Goal: Task Accomplishment & Management: Manage account settings

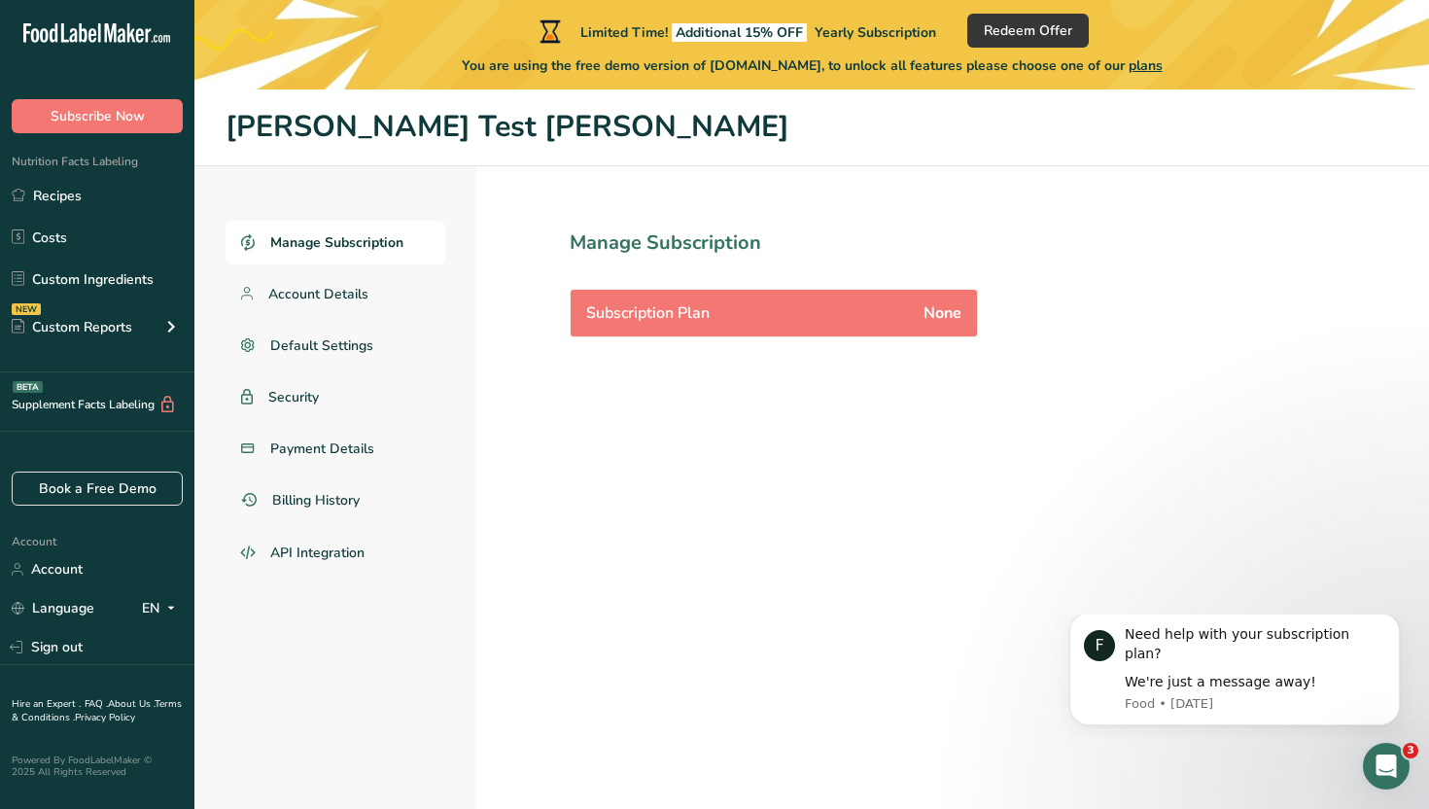
click at [1141, 63] on span "plans" at bounding box center [1145, 65] width 34 height 18
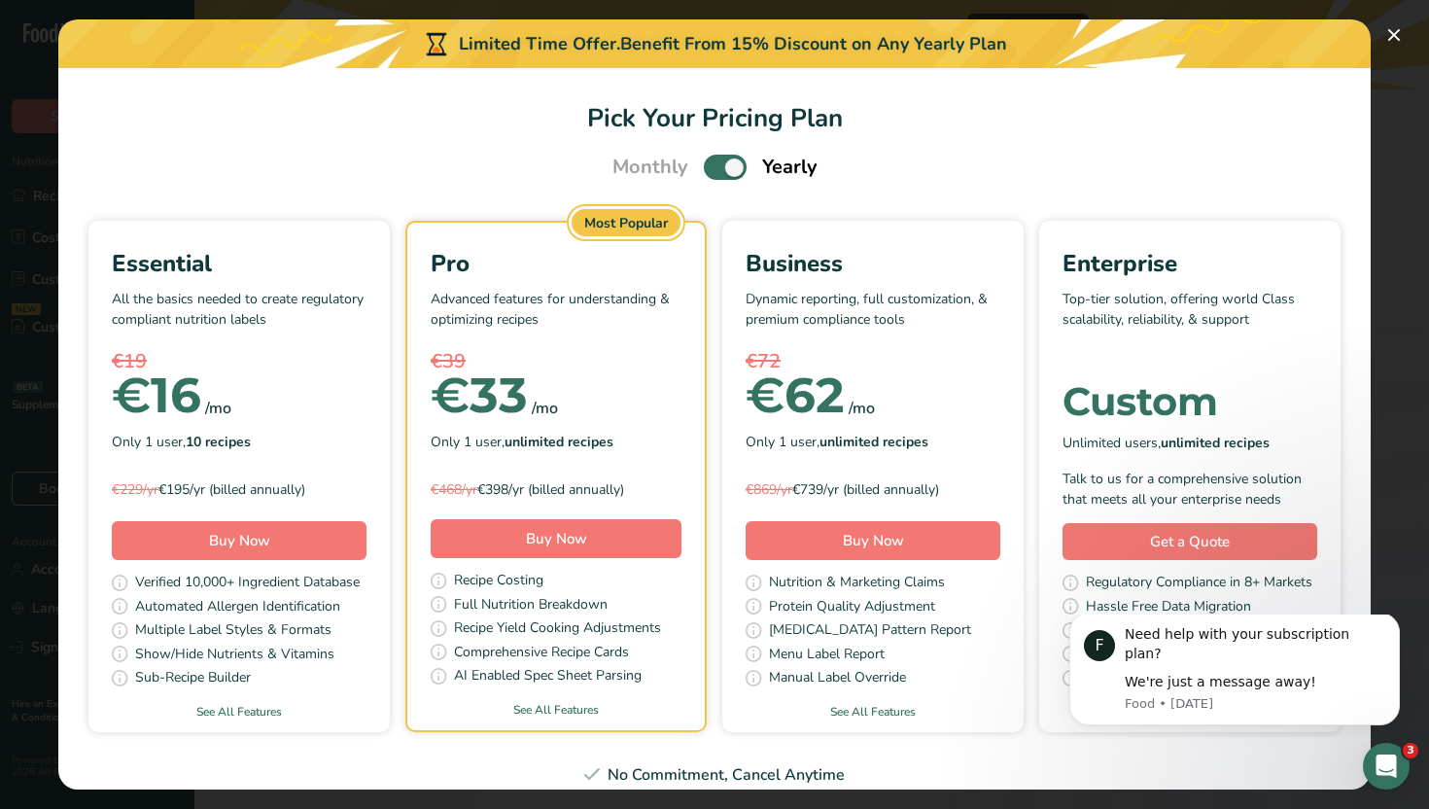
click at [713, 162] on span "Pick Your Pricing Plan Modal" at bounding box center [725, 167] width 43 height 24
click at [713, 162] on input "Pick Your Pricing Plan Modal" at bounding box center [710, 167] width 13 height 13
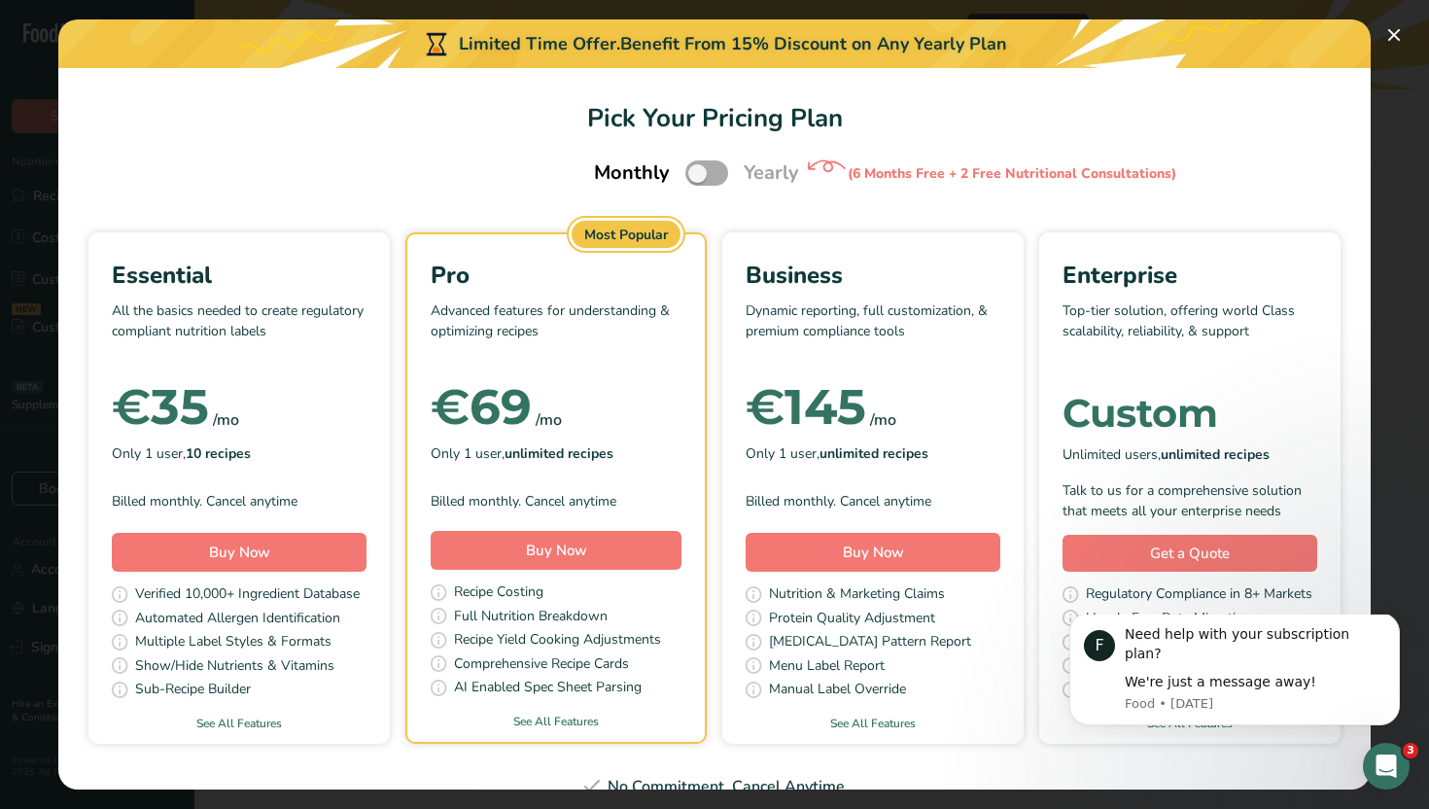
click at [708, 172] on span "Pick Your Pricing Plan Modal" at bounding box center [706, 172] width 43 height 24
click at [698, 172] on input "Pick Your Pricing Plan Modal" at bounding box center [691, 173] width 13 height 13
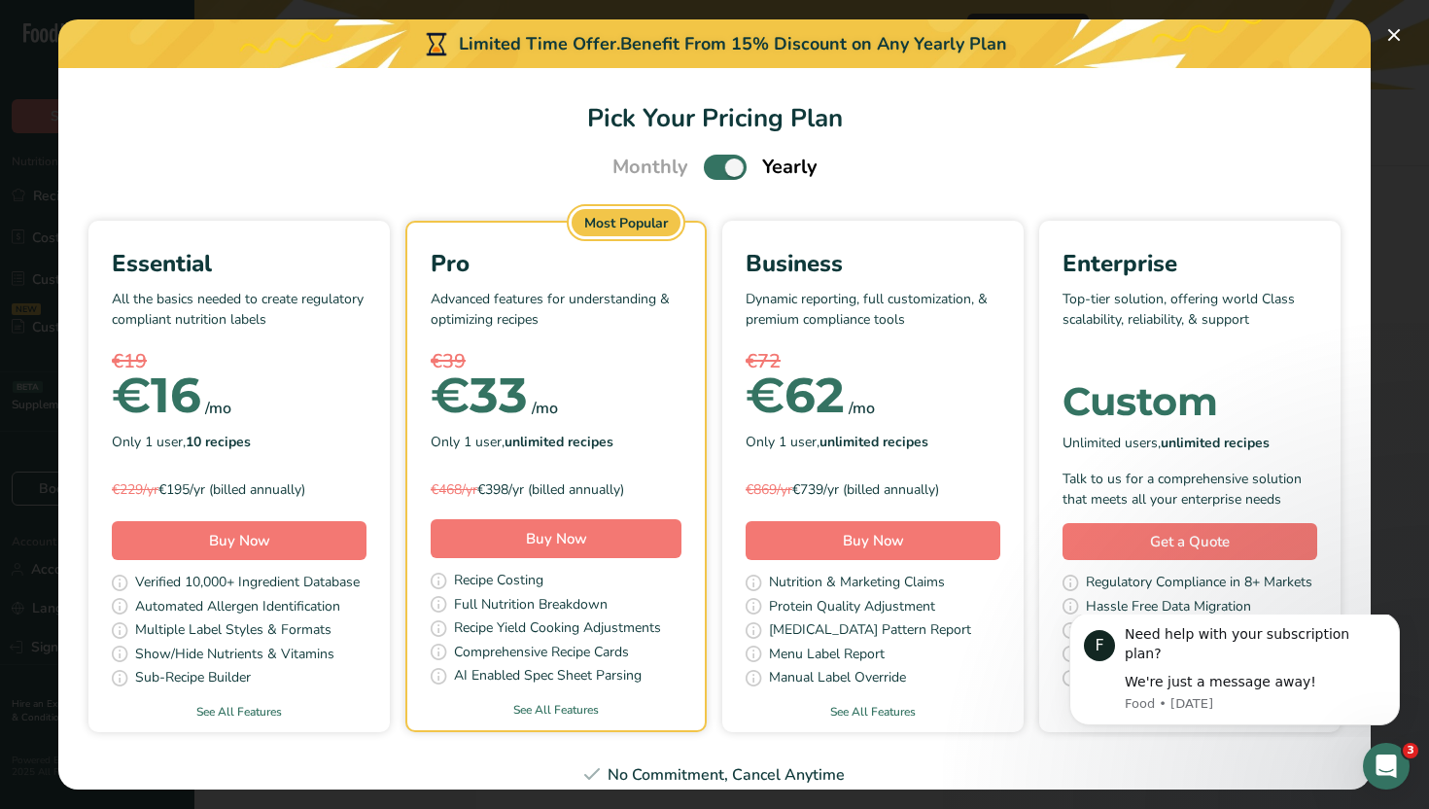
click at [718, 169] on span "Pick Your Pricing Plan Modal" at bounding box center [725, 167] width 43 height 24
click at [716, 169] on input "Pick Your Pricing Plan Modal" at bounding box center [710, 167] width 13 height 13
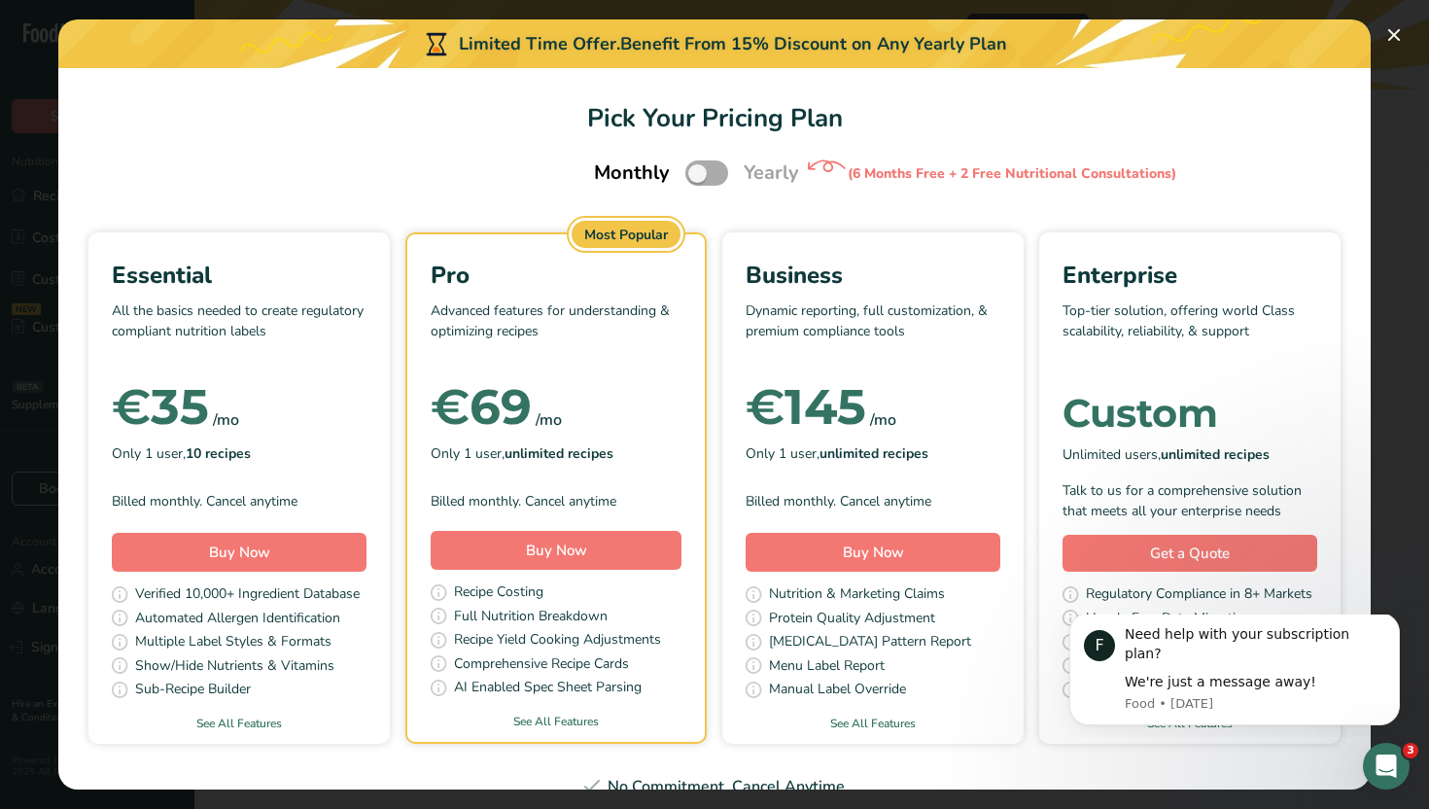
click at [720, 174] on span "Pick Your Pricing Plan Modal" at bounding box center [706, 172] width 43 height 24
click at [698, 174] on input "Pick Your Pricing Plan Modal" at bounding box center [691, 173] width 13 height 13
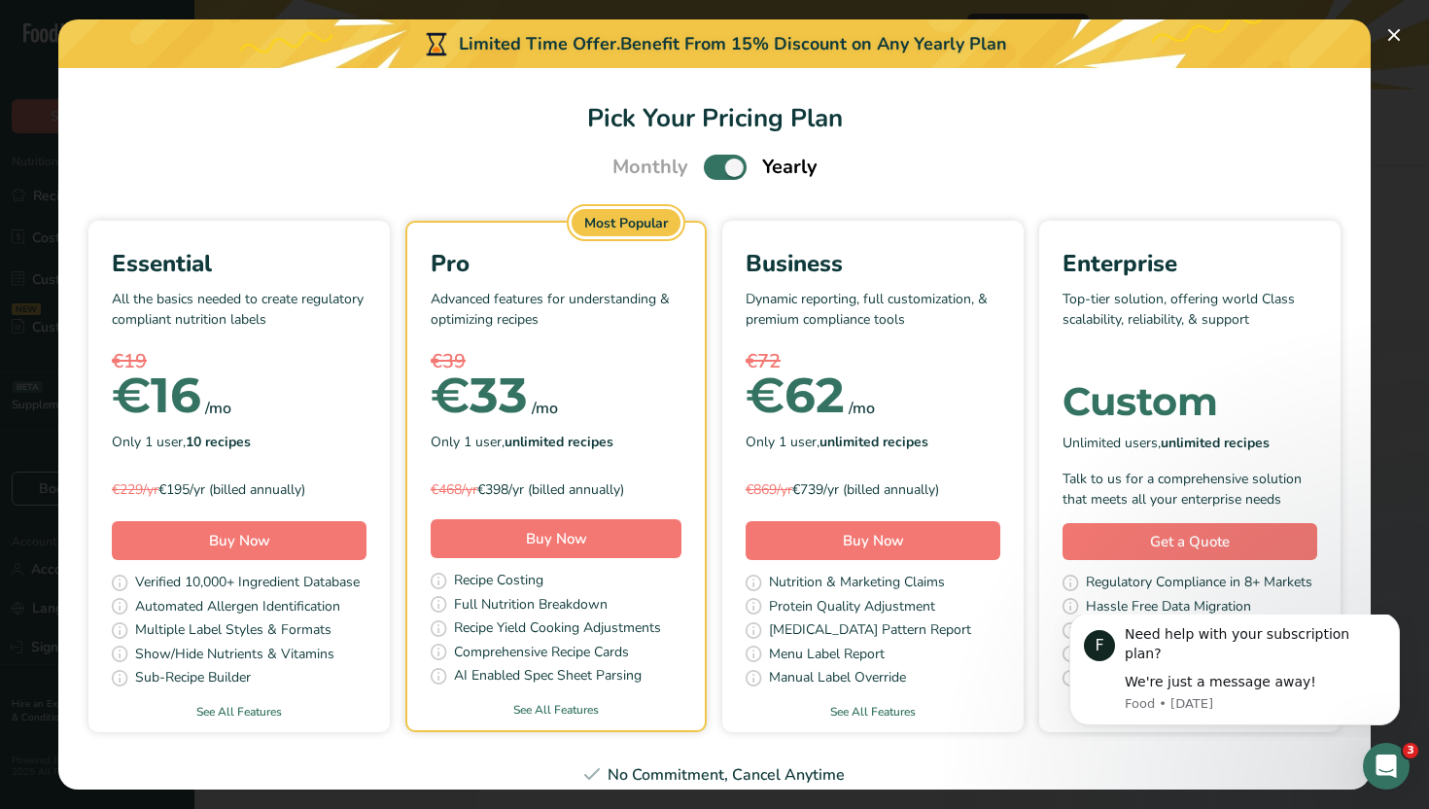
click at [719, 171] on span "Pick Your Pricing Plan Modal" at bounding box center [725, 167] width 43 height 24
click at [716, 171] on input "Pick Your Pricing Plan Modal" at bounding box center [710, 167] width 13 height 13
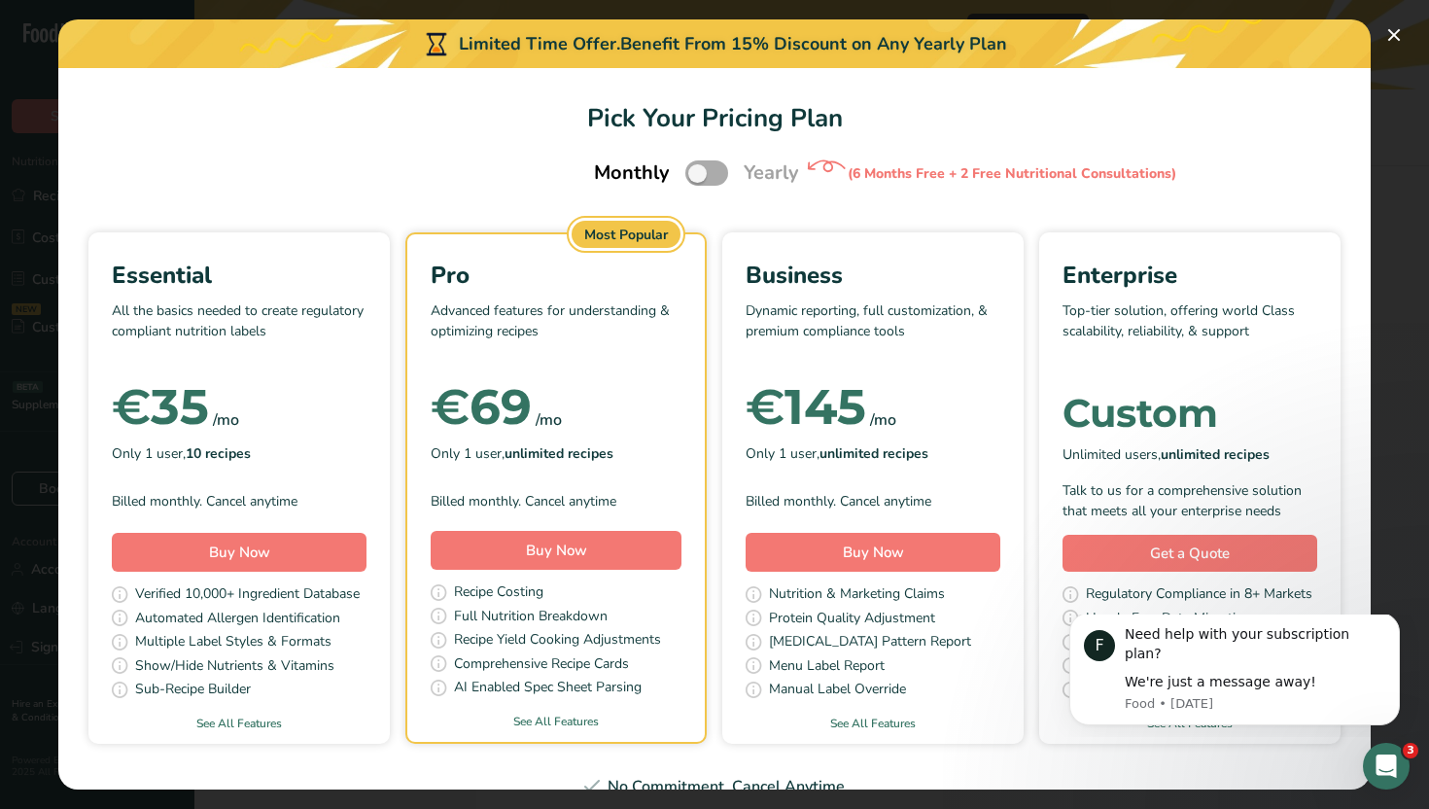
click at [715, 173] on span "Pick Your Pricing Plan Modal" at bounding box center [706, 172] width 43 height 24
click at [698, 173] on input "Pick Your Pricing Plan Modal" at bounding box center [691, 173] width 13 height 13
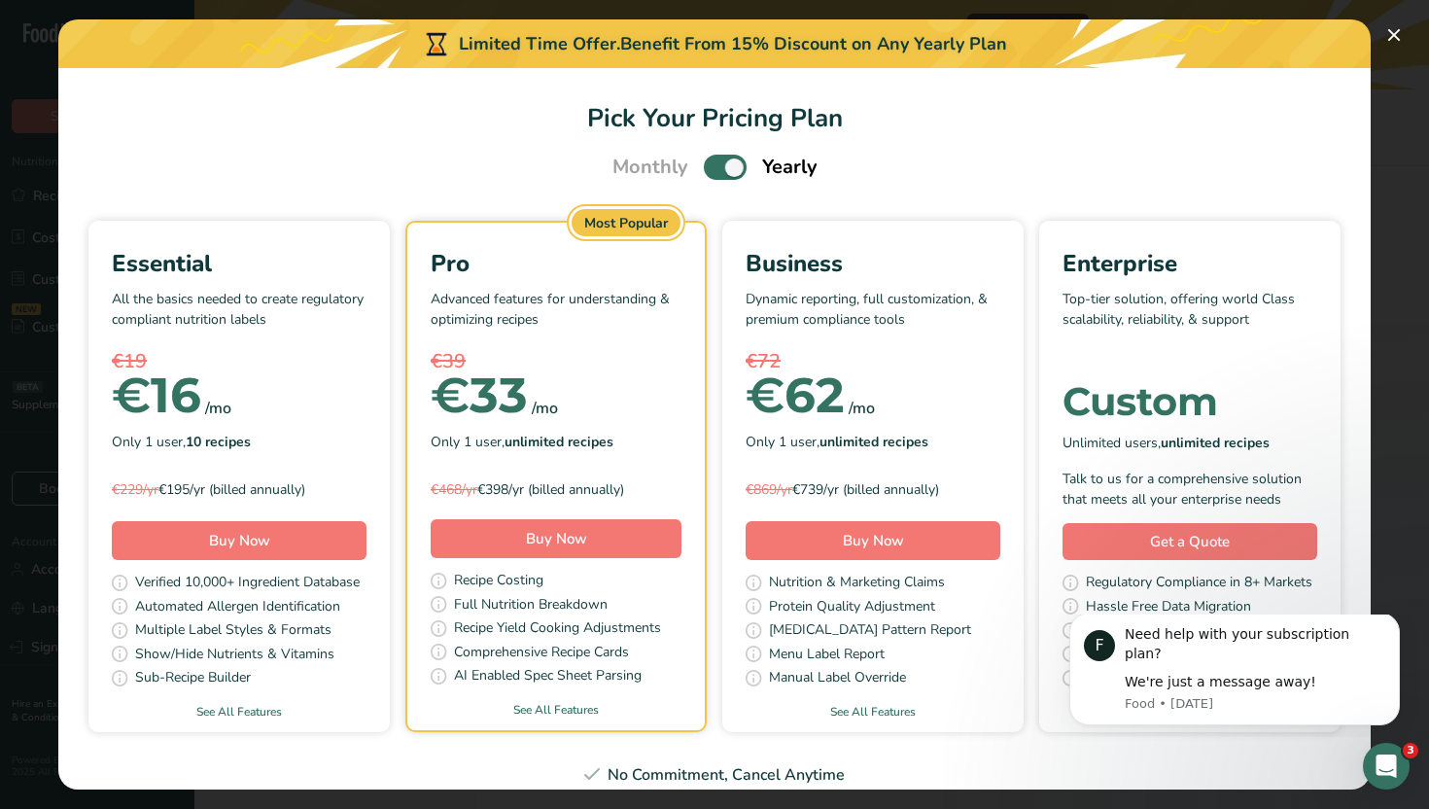
click at [715, 172] on span "Pick Your Pricing Plan Modal" at bounding box center [725, 167] width 43 height 24
click at [715, 172] on input "Pick Your Pricing Plan Modal" at bounding box center [710, 167] width 13 height 13
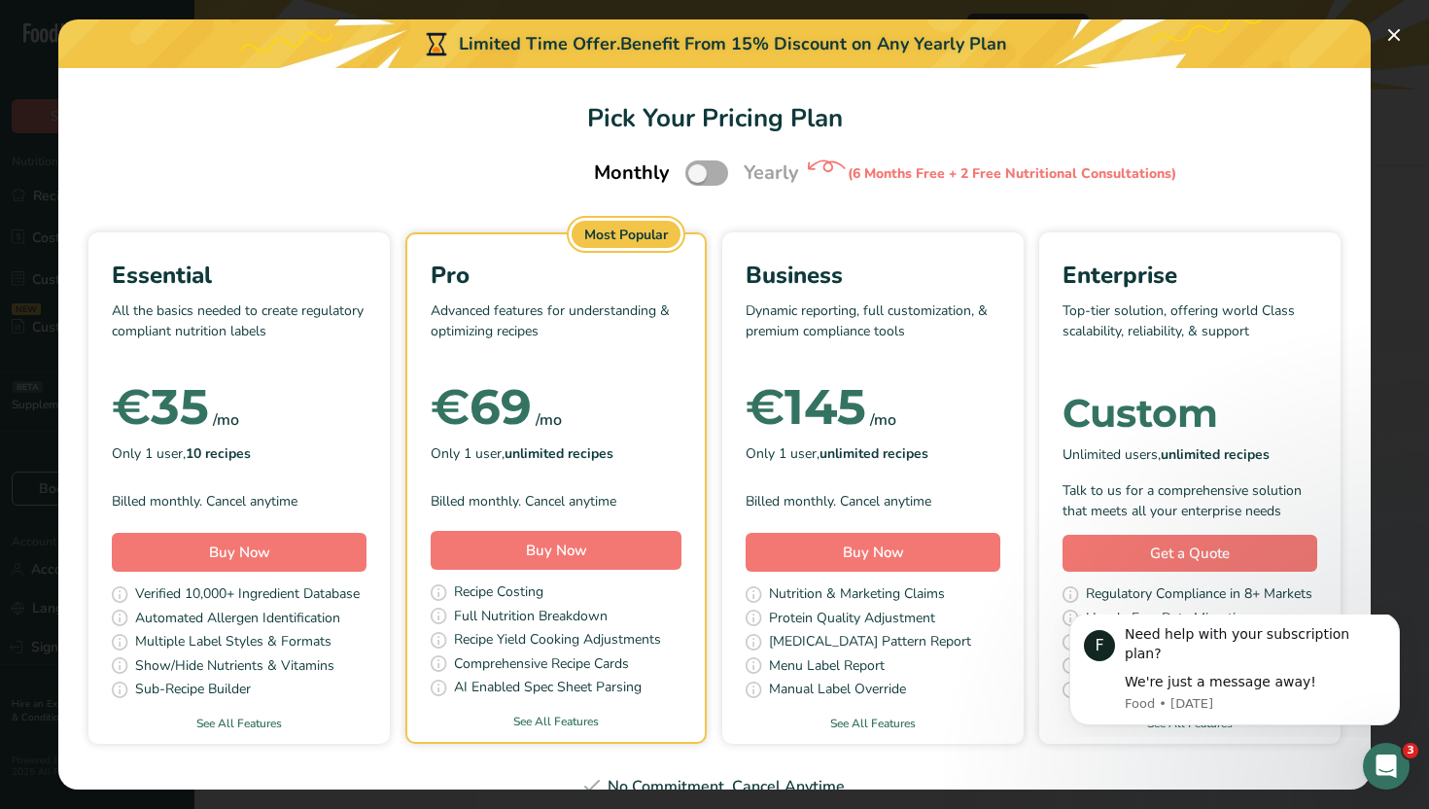
click at [715, 172] on span "Pick Your Pricing Plan Modal" at bounding box center [706, 172] width 43 height 24
click at [698, 172] on input "Pick Your Pricing Plan Modal" at bounding box center [691, 173] width 13 height 13
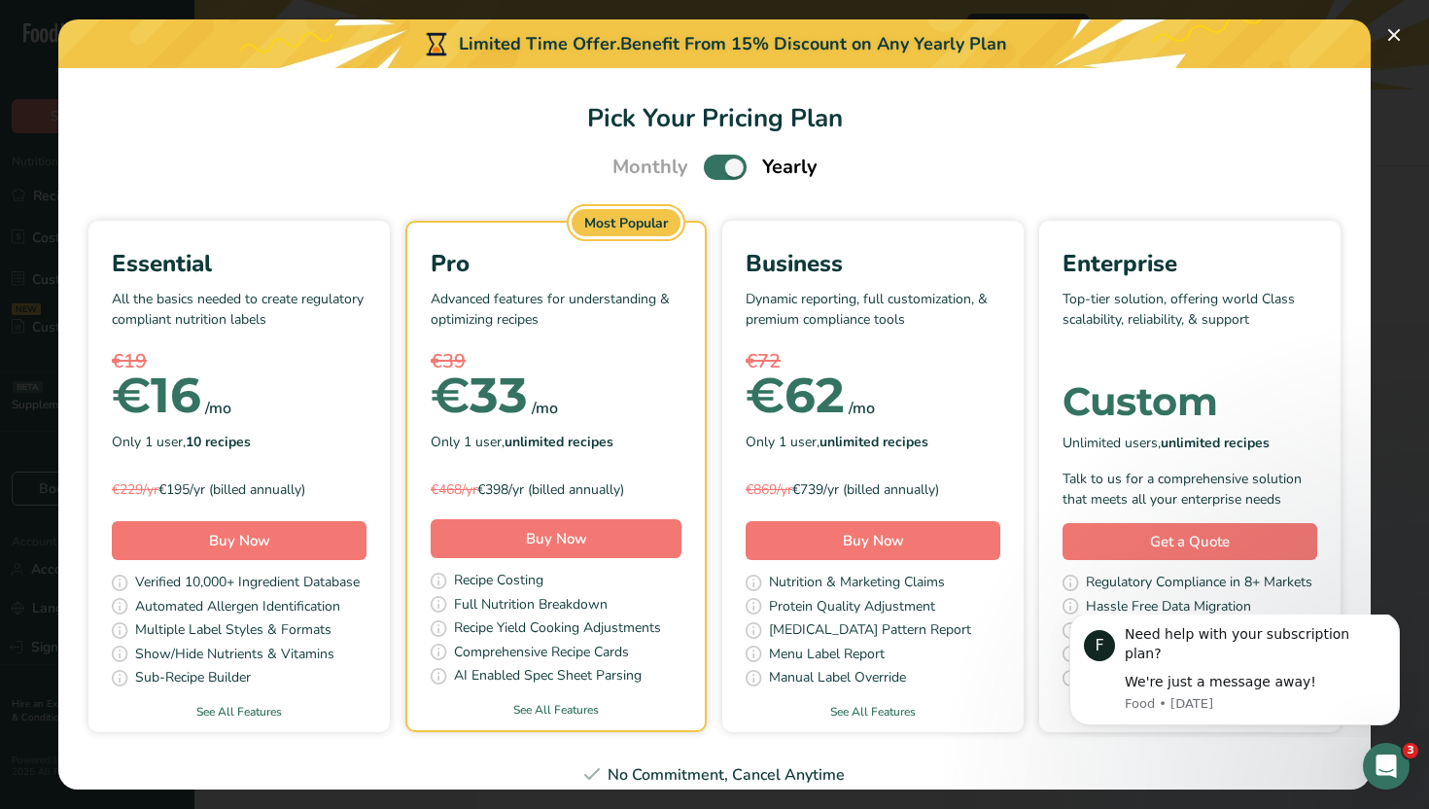
click at [715, 172] on span "Pick Your Pricing Plan Modal" at bounding box center [725, 167] width 43 height 24
click at [715, 172] on input "Pick Your Pricing Plan Modal" at bounding box center [710, 167] width 13 height 13
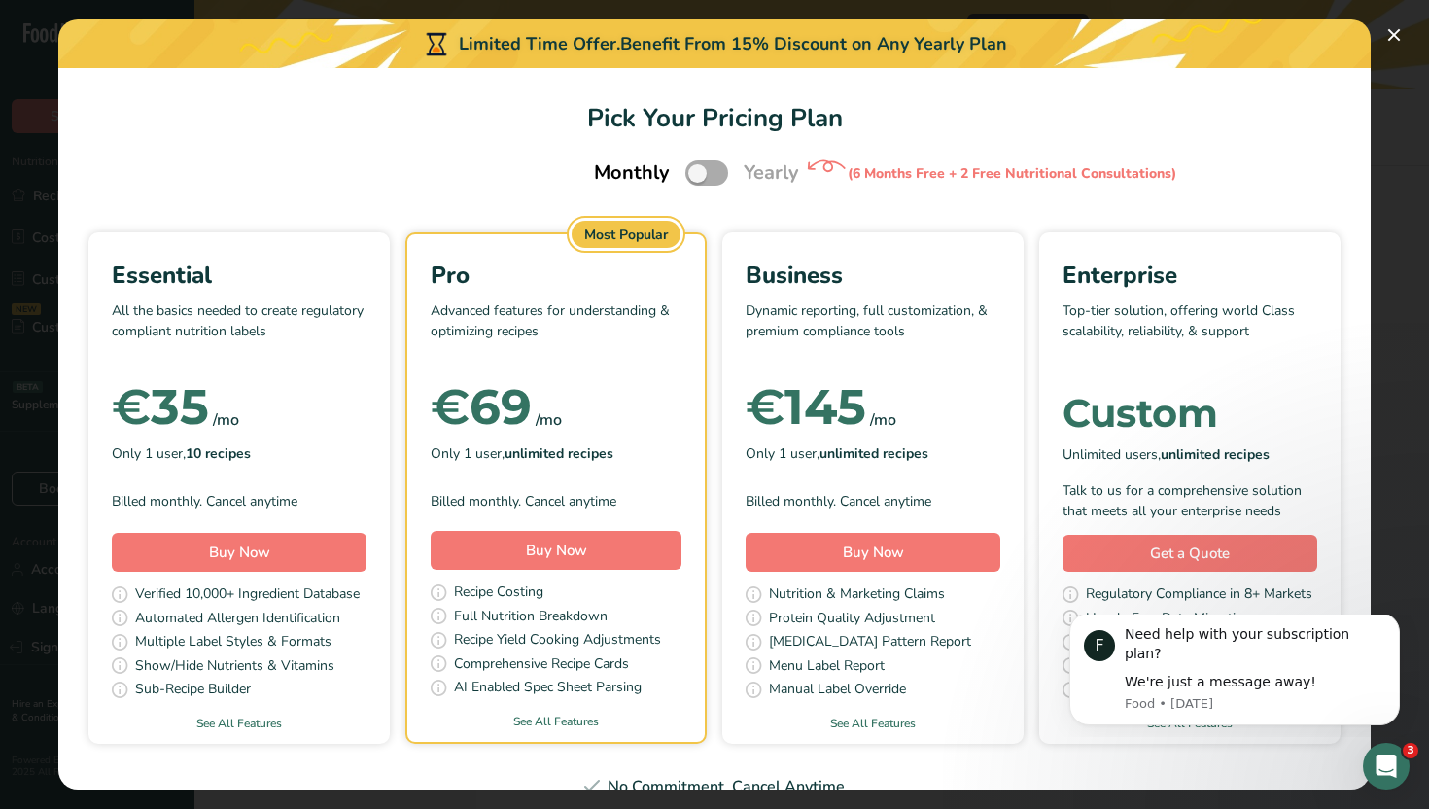
click at [715, 172] on span "Pick Your Pricing Plan Modal" at bounding box center [706, 172] width 43 height 24
click at [698, 172] on input "Pick Your Pricing Plan Modal" at bounding box center [691, 173] width 13 height 13
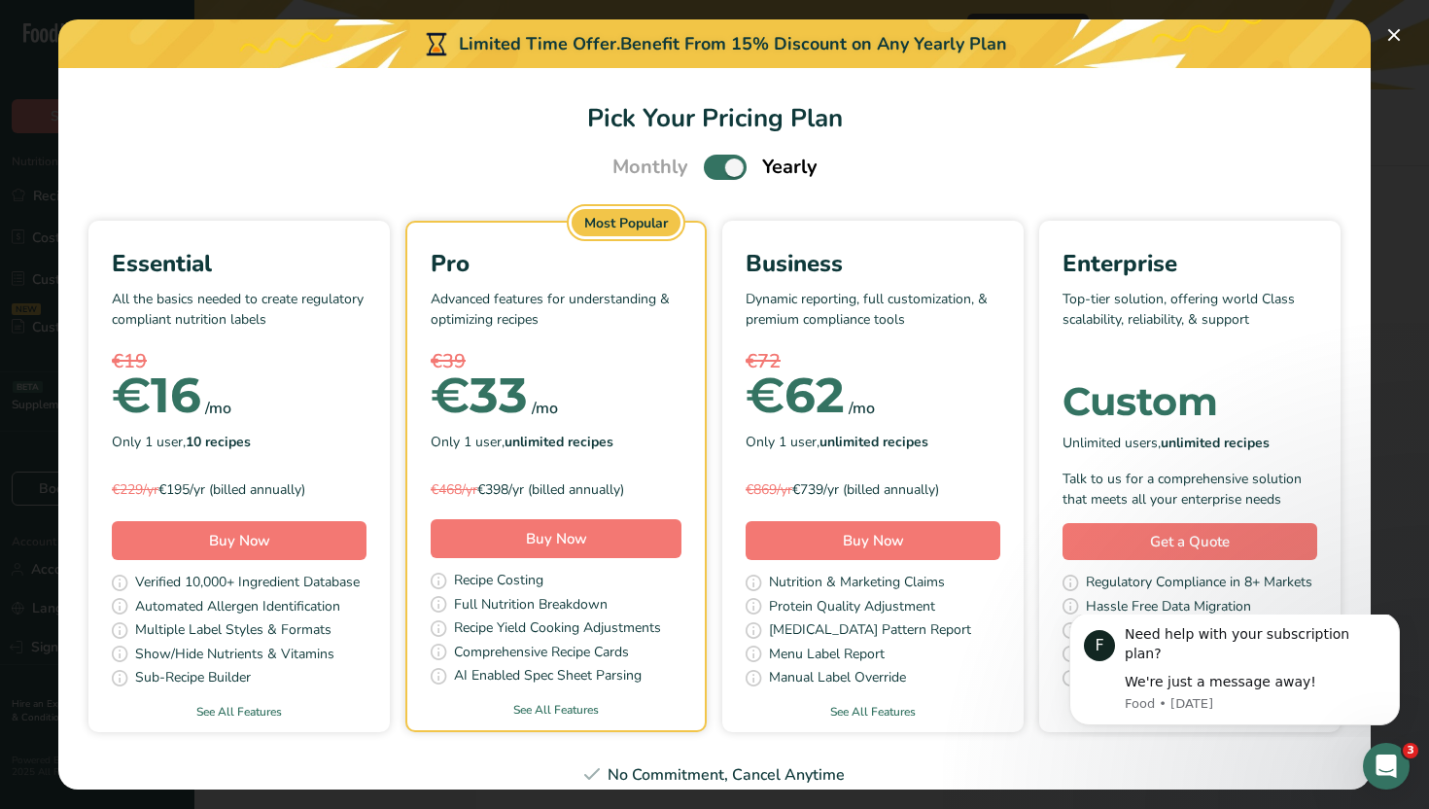
click at [715, 172] on span "Pick Your Pricing Plan Modal" at bounding box center [725, 167] width 43 height 24
click at [715, 172] on input "Pick Your Pricing Plan Modal" at bounding box center [710, 167] width 13 height 13
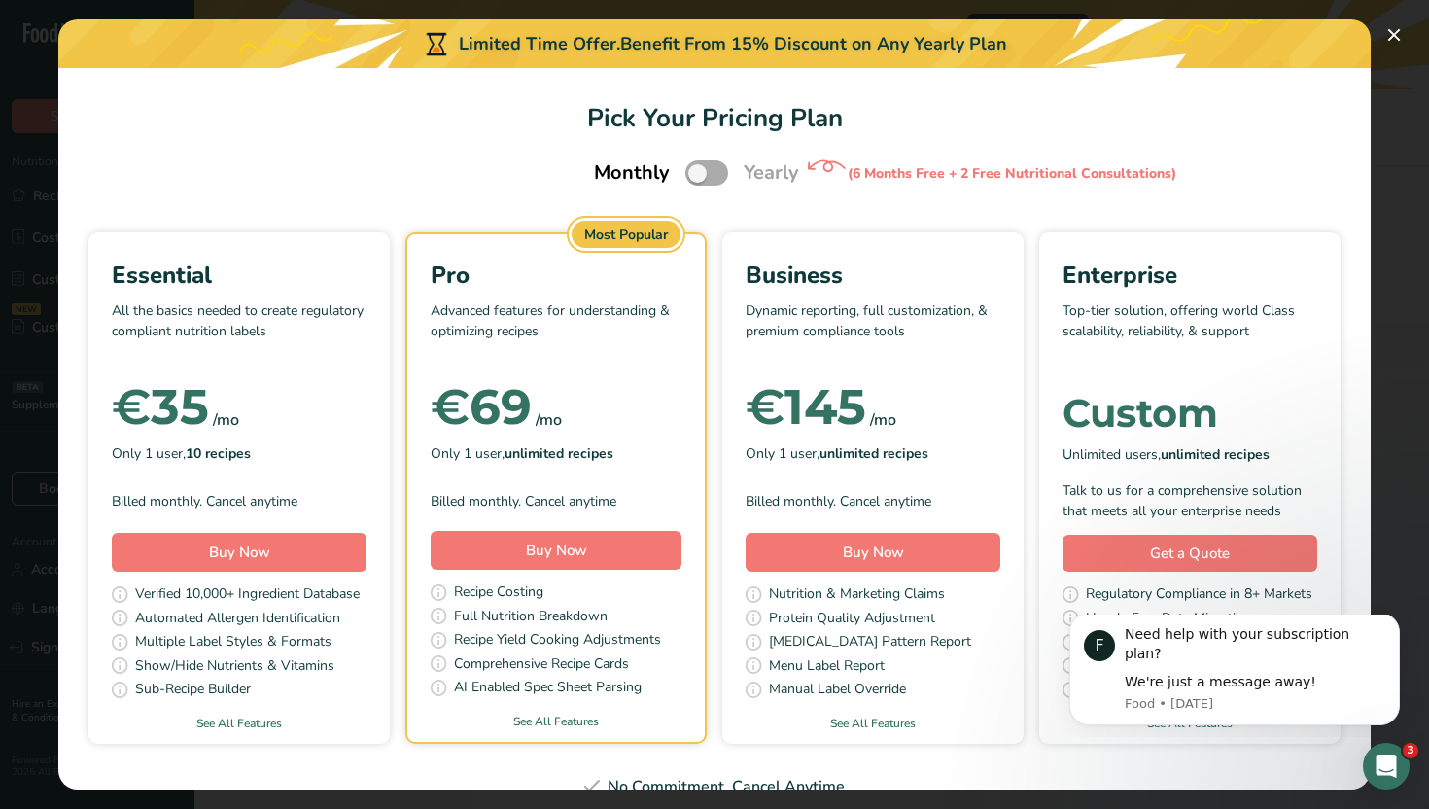
click at [715, 172] on span "Pick Your Pricing Plan Modal" at bounding box center [706, 172] width 43 height 24
click at [698, 172] on input "Pick Your Pricing Plan Modal" at bounding box center [691, 173] width 13 height 13
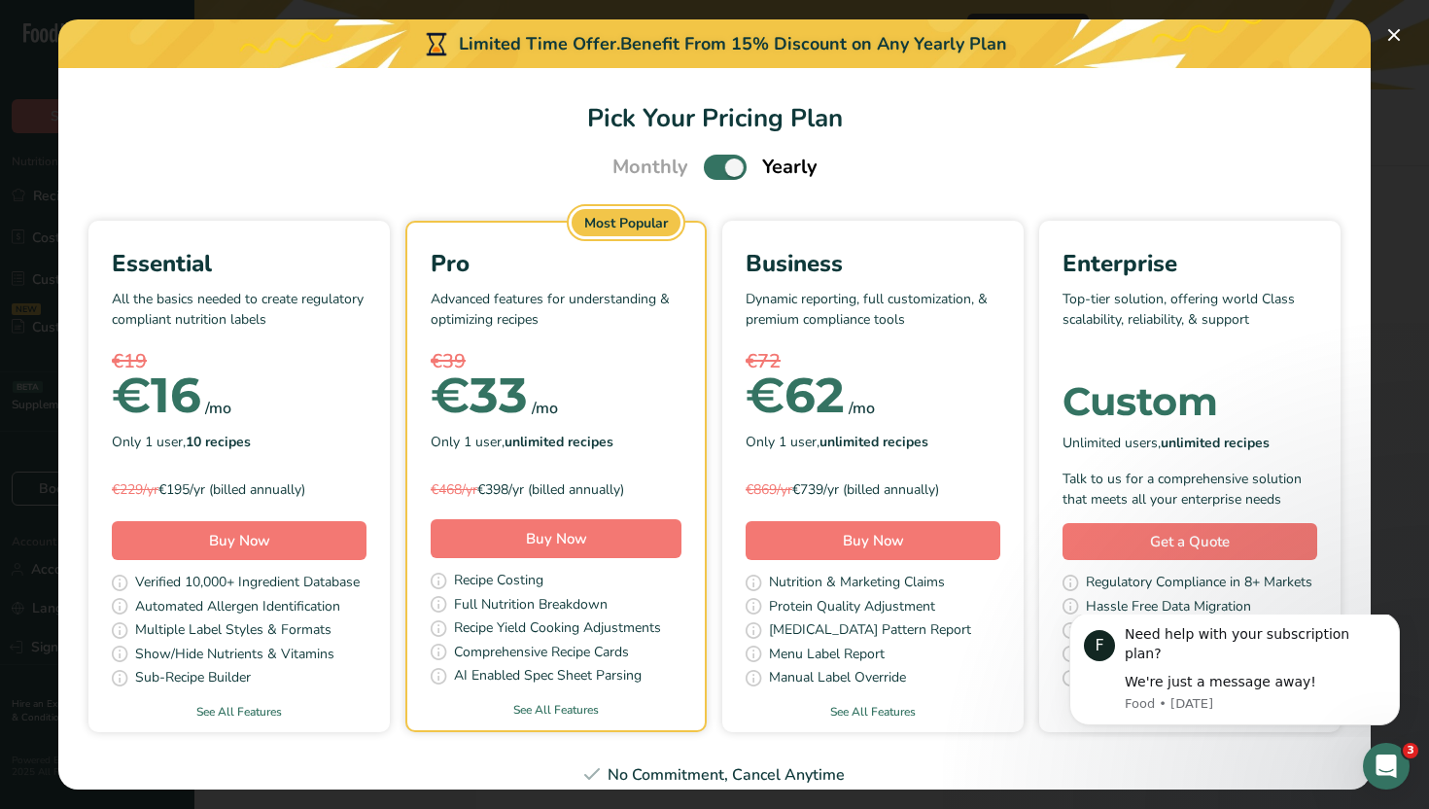
click at [715, 172] on span "Pick Your Pricing Plan Modal" at bounding box center [725, 167] width 43 height 24
click at [715, 172] on input "Pick Your Pricing Plan Modal" at bounding box center [710, 167] width 13 height 13
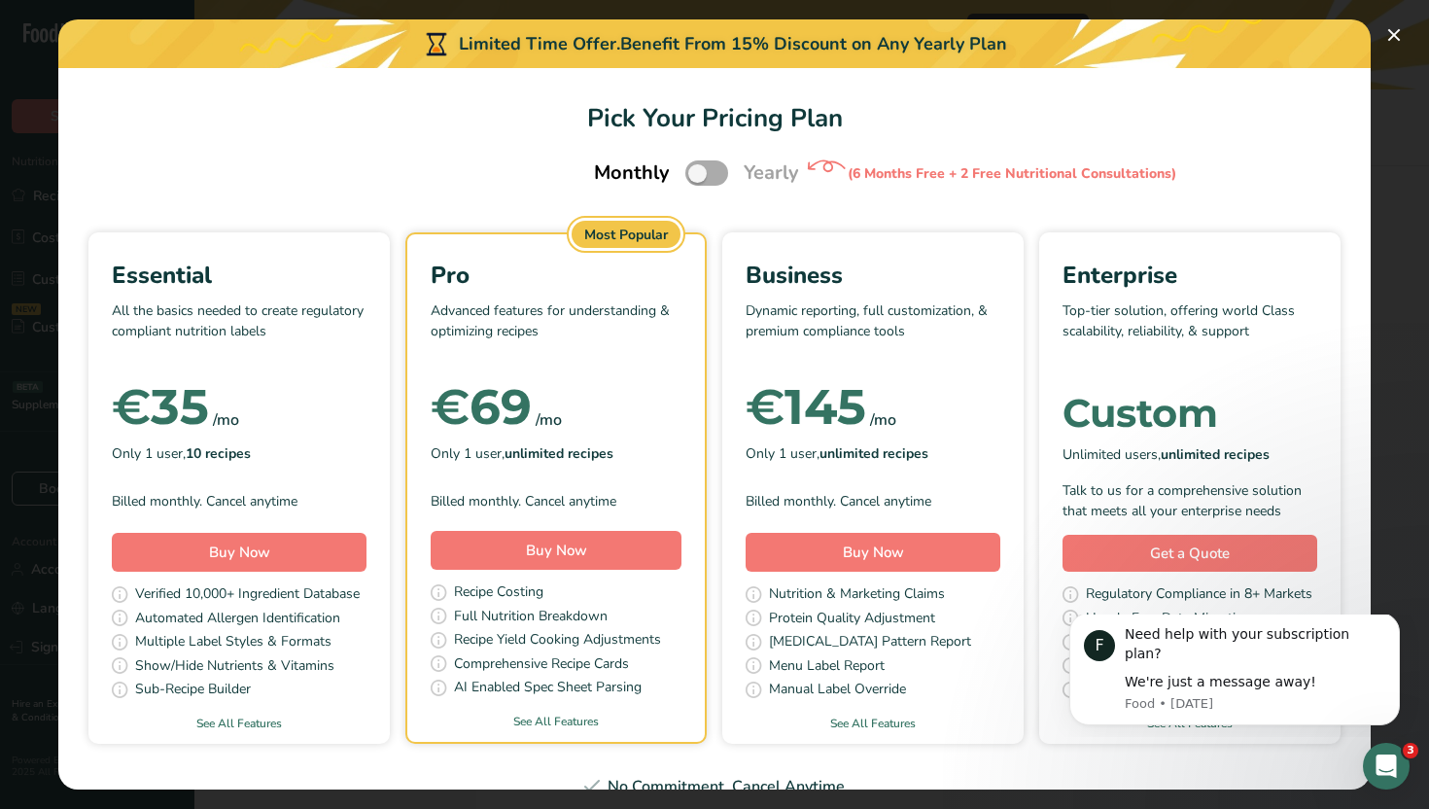
click at [715, 172] on span "Pick Your Pricing Plan Modal" at bounding box center [706, 172] width 43 height 24
click at [698, 172] on input "Pick Your Pricing Plan Modal" at bounding box center [691, 173] width 13 height 13
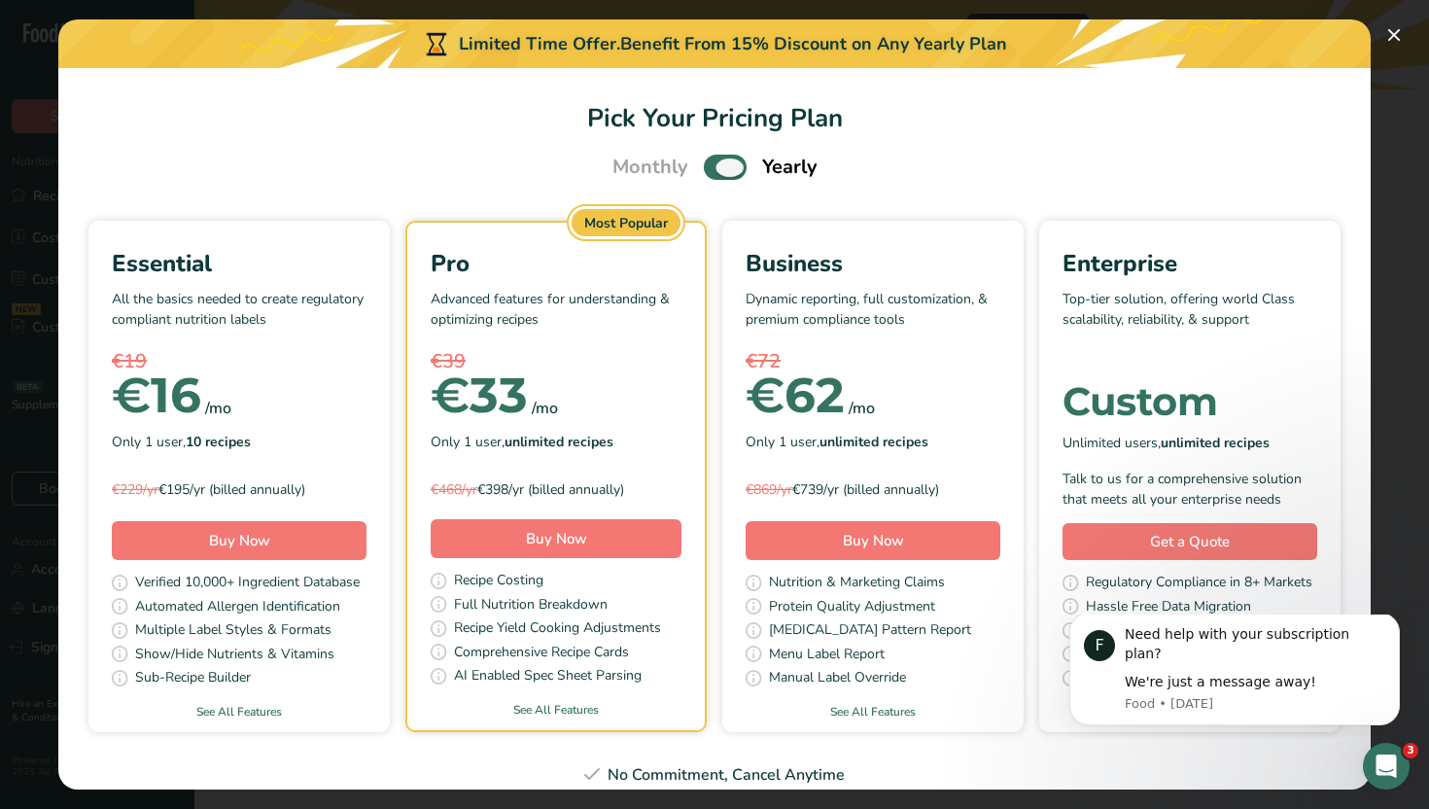
click at [715, 172] on span "Pick Your Pricing Plan Modal" at bounding box center [725, 167] width 43 height 24
click at [715, 172] on input "Pick Your Pricing Plan Modal" at bounding box center [710, 167] width 13 height 13
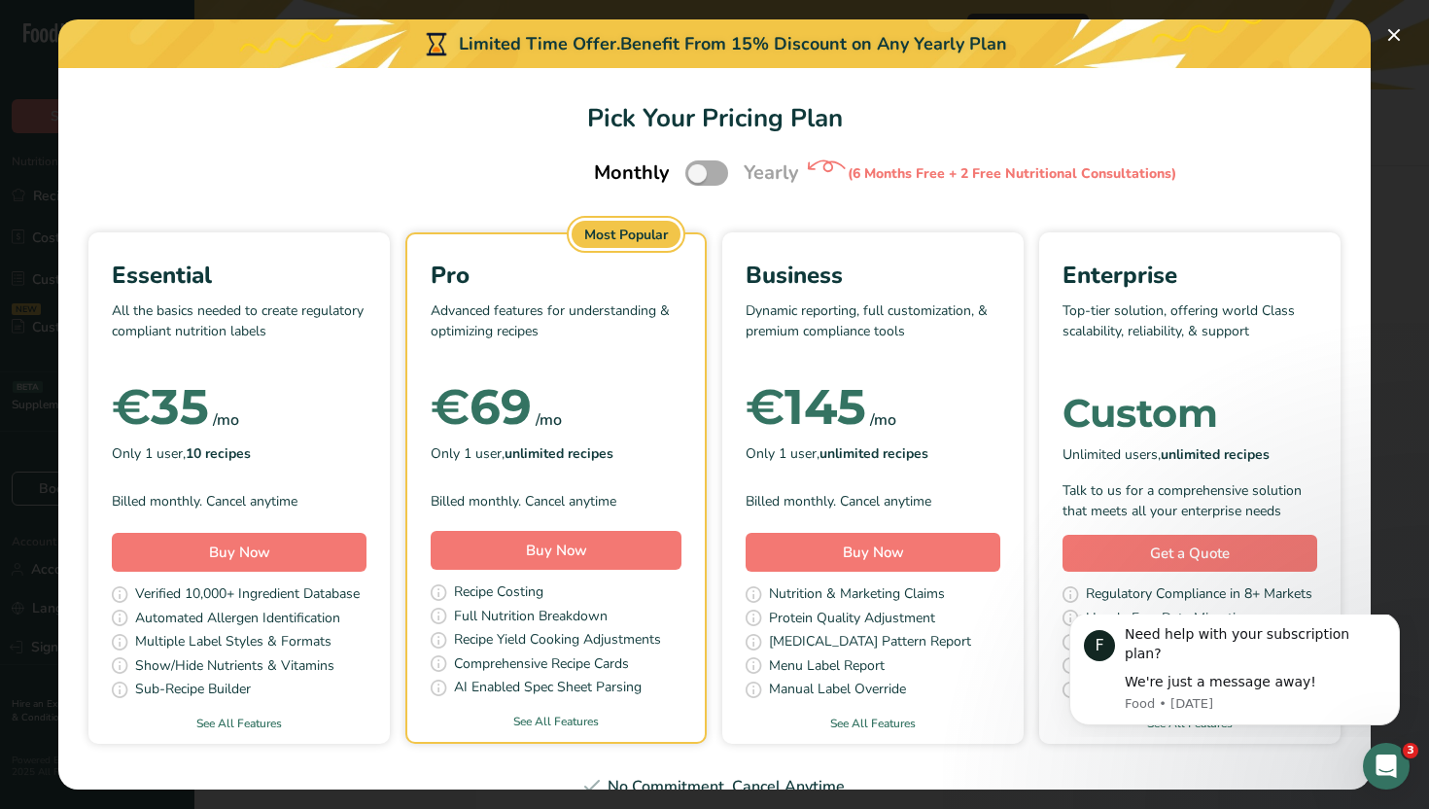
click at [711, 180] on span "Pick Your Pricing Plan Modal" at bounding box center [706, 172] width 43 height 24
click at [698, 180] on input "Pick Your Pricing Plan Modal" at bounding box center [691, 173] width 13 height 13
checkbox input "true"
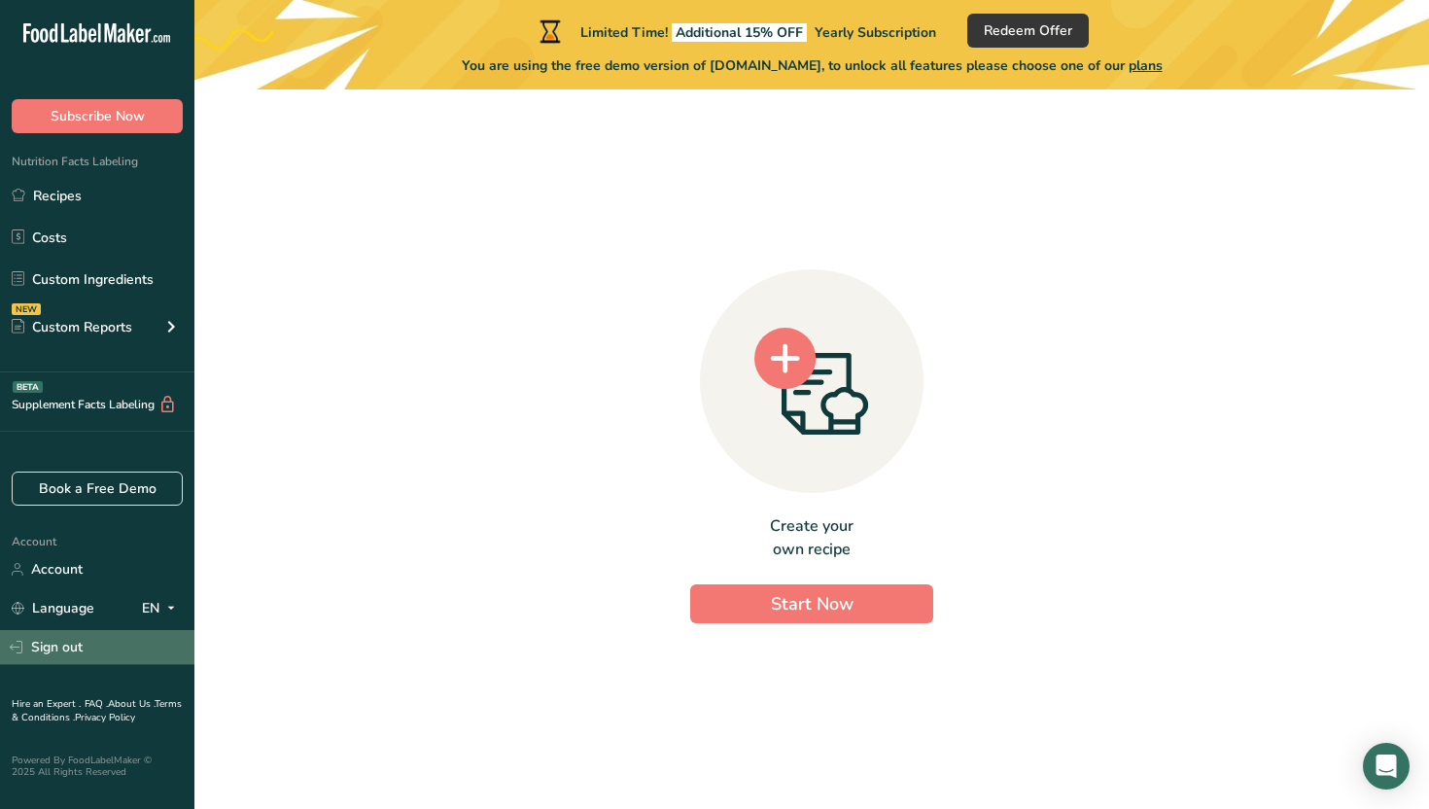
click at [120, 652] on link "Sign out" at bounding box center [97, 647] width 194 height 34
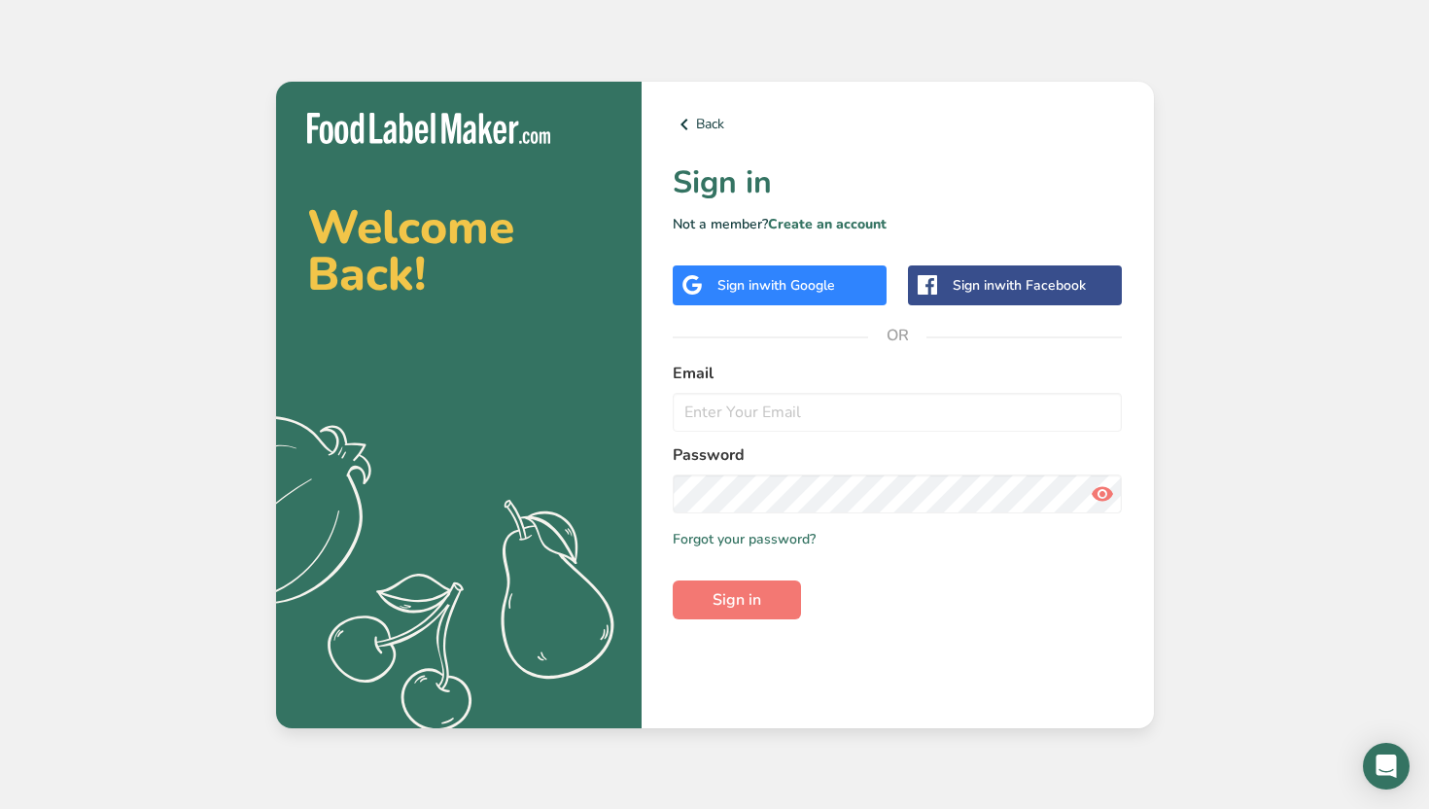
click at [811, 273] on div "Sign in with Google" at bounding box center [780, 285] width 214 height 40
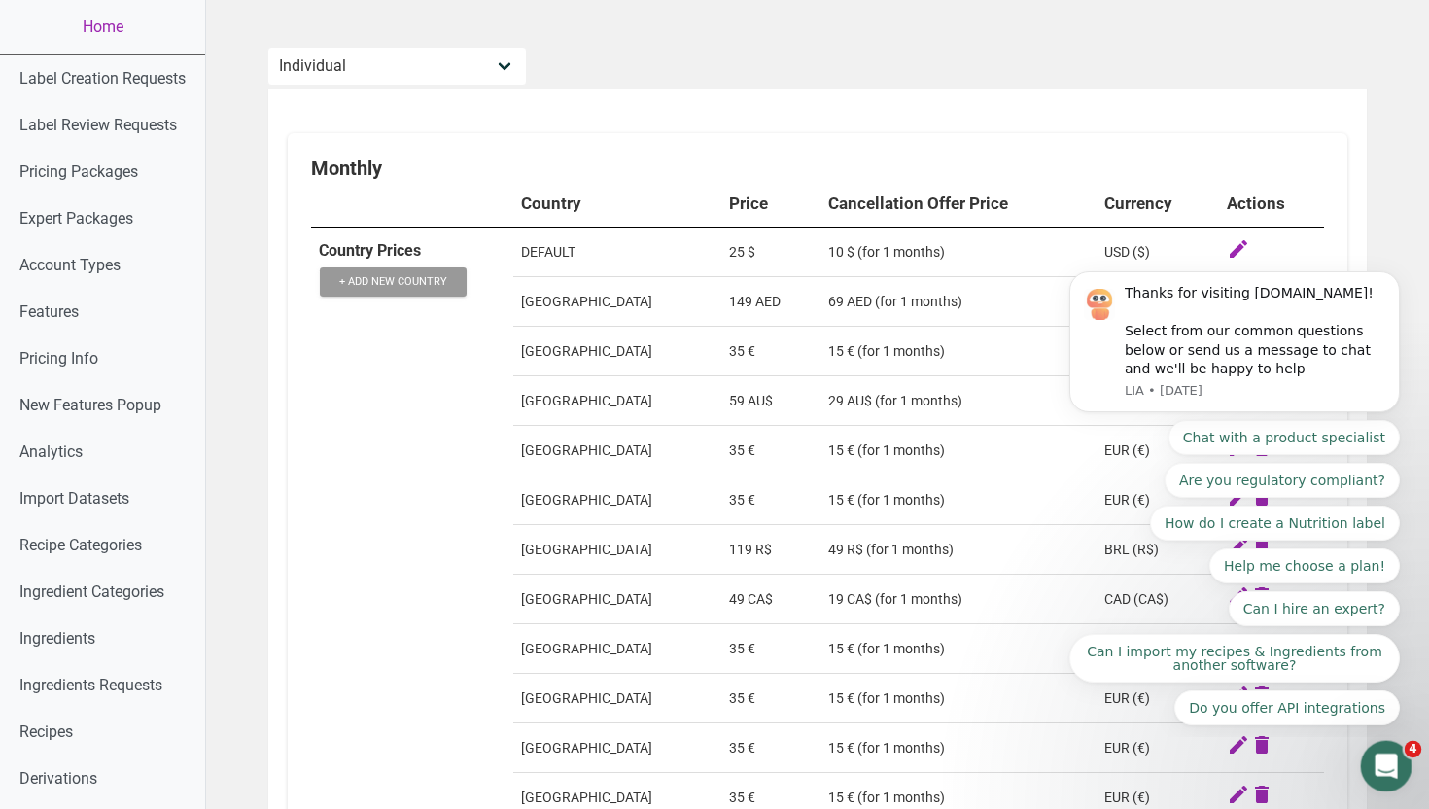
click at [1379, 754] on icon "Open Intercom Messenger" at bounding box center [1383, 763] width 32 height 32
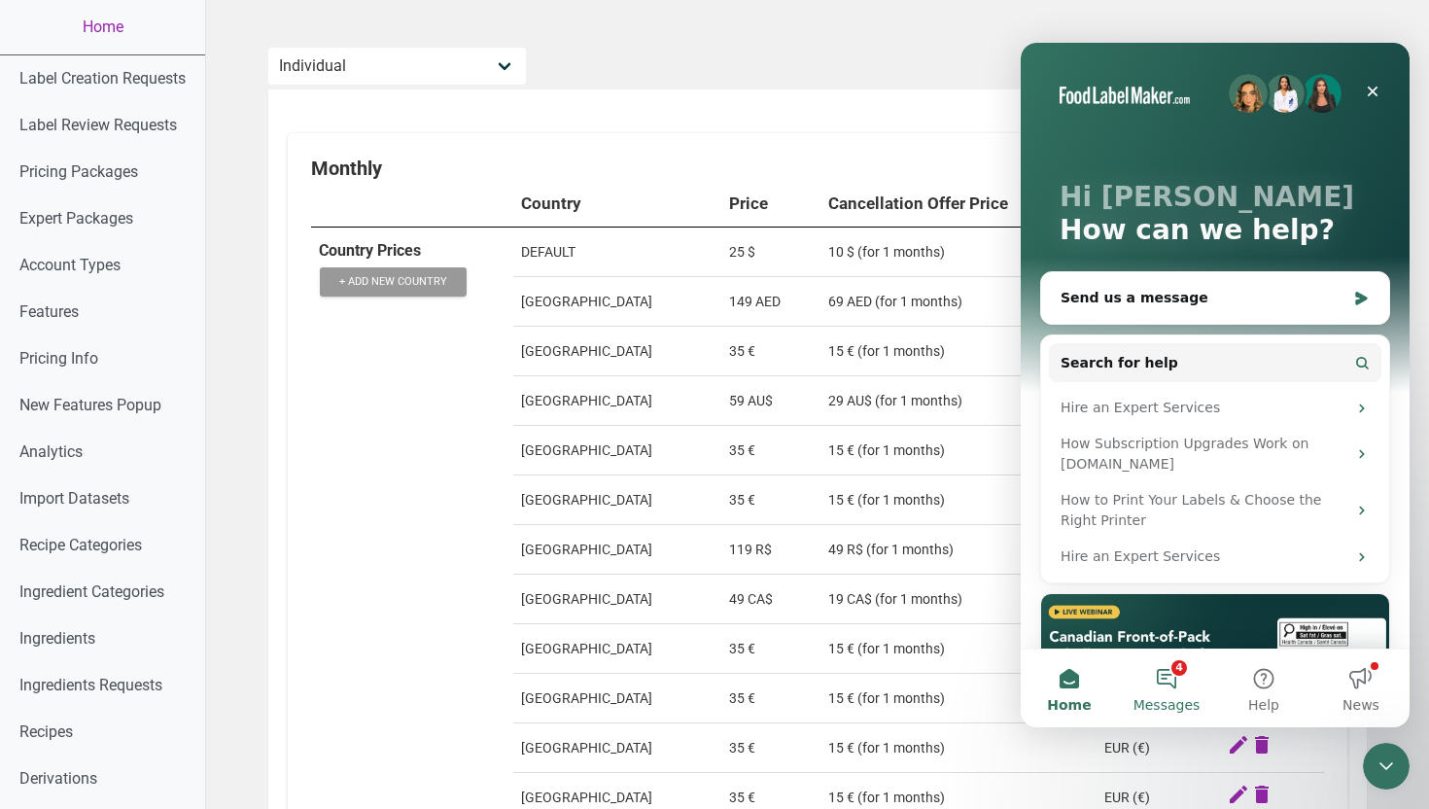
click at [1165, 693] on button "4 Messages" at bounding box center [1166, 688] width 97 height 78
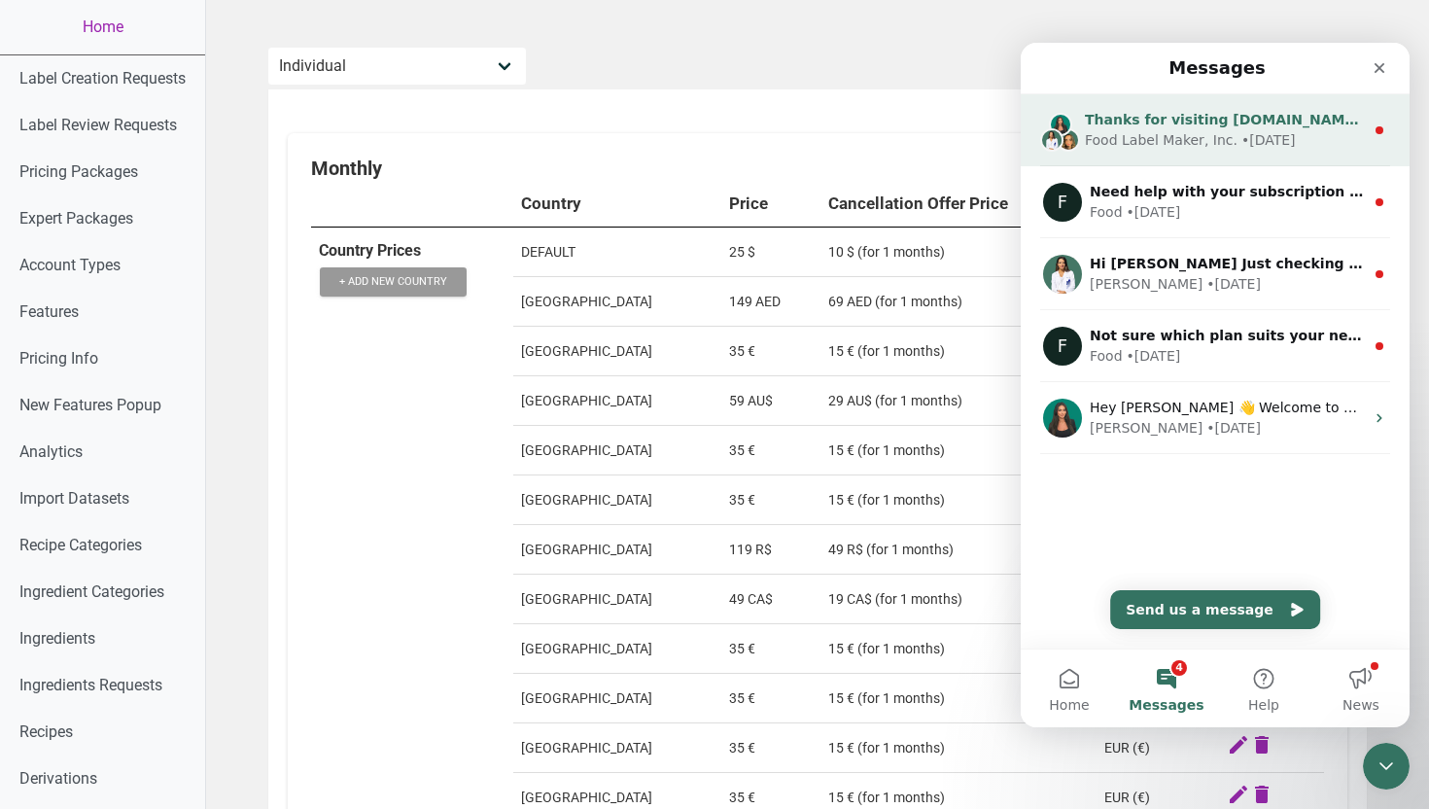
click at [1202, 137] on div "Food Label Maker, Inc." at bounding box center [1161, 140] width 153 height 20
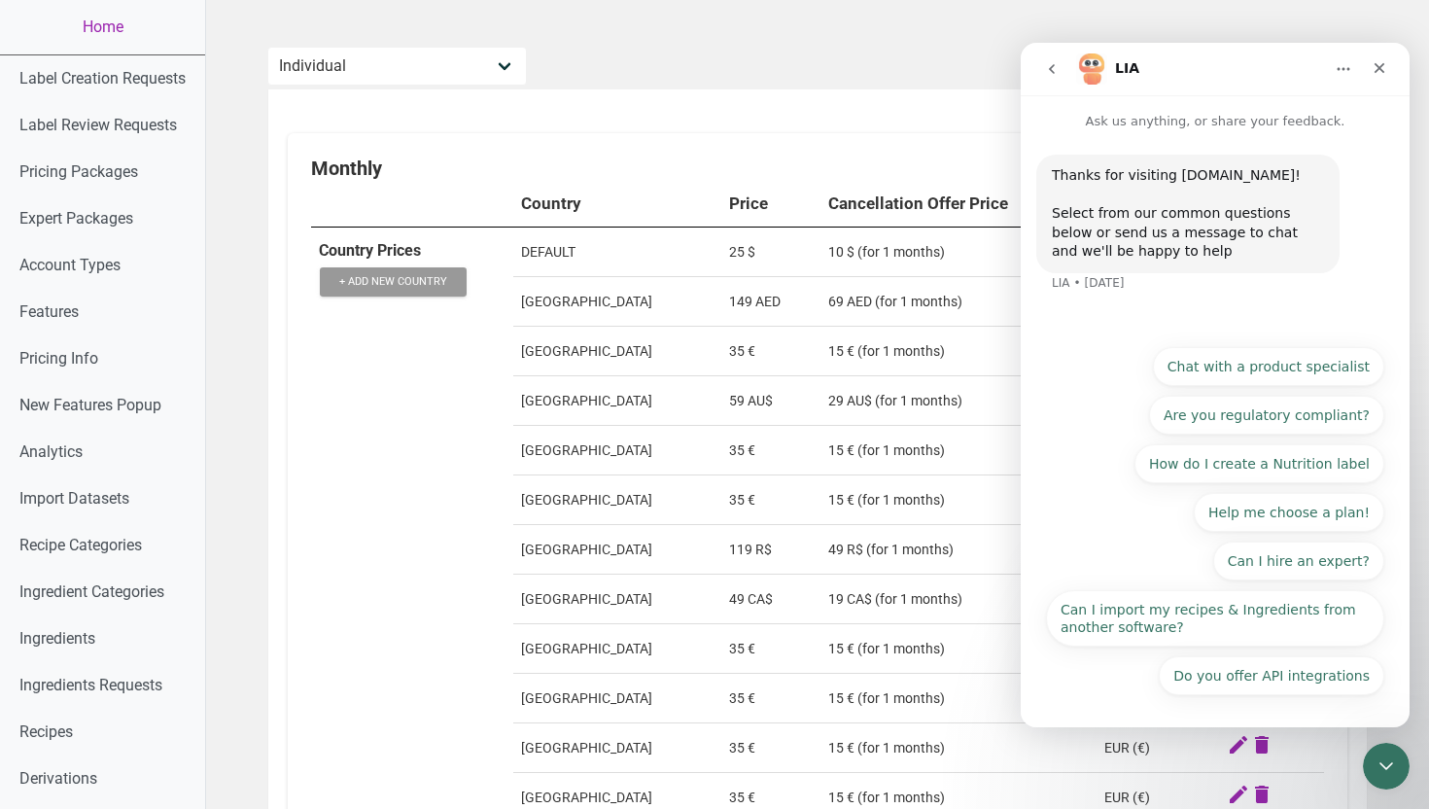
click at [1039, 68] on button "go back" at bounding box center [1051, 69] width 37 height 37
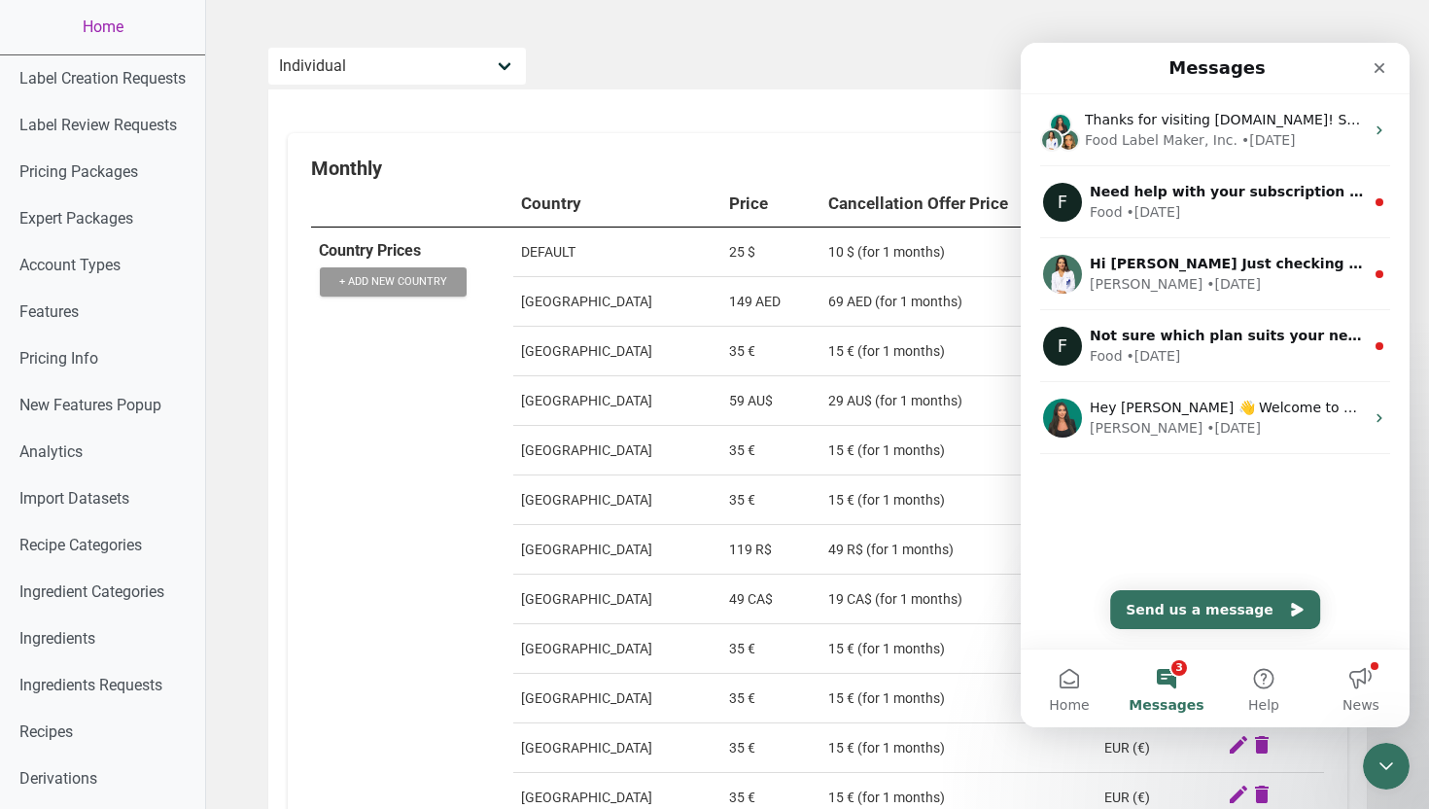
click at [1372, 75] on icon "Close" at bounding box center [1379, 68] width 16 height 16
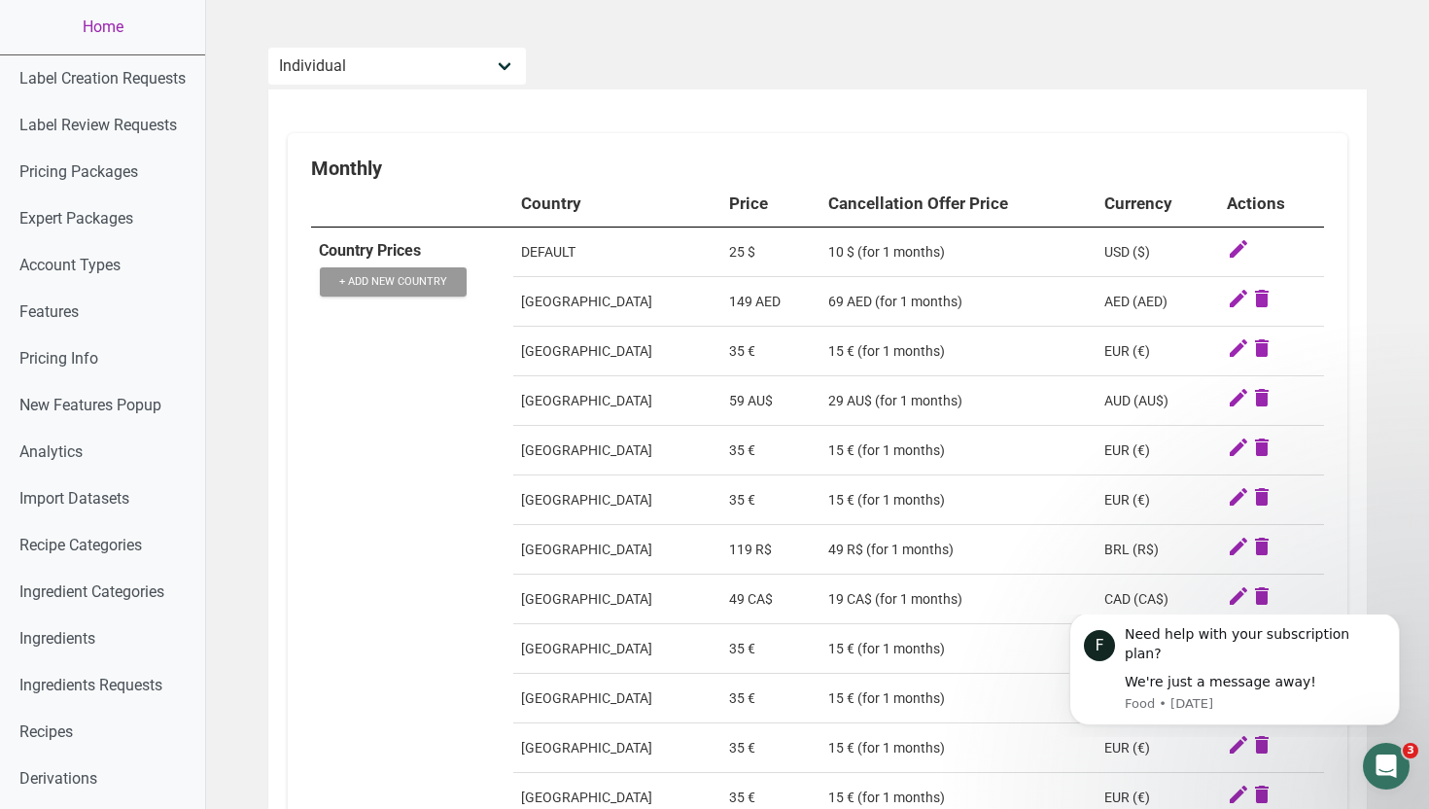
click at [922, 463] on td "15 € (for 1 months)" at bounding box center [958, 451] width 276 height 50
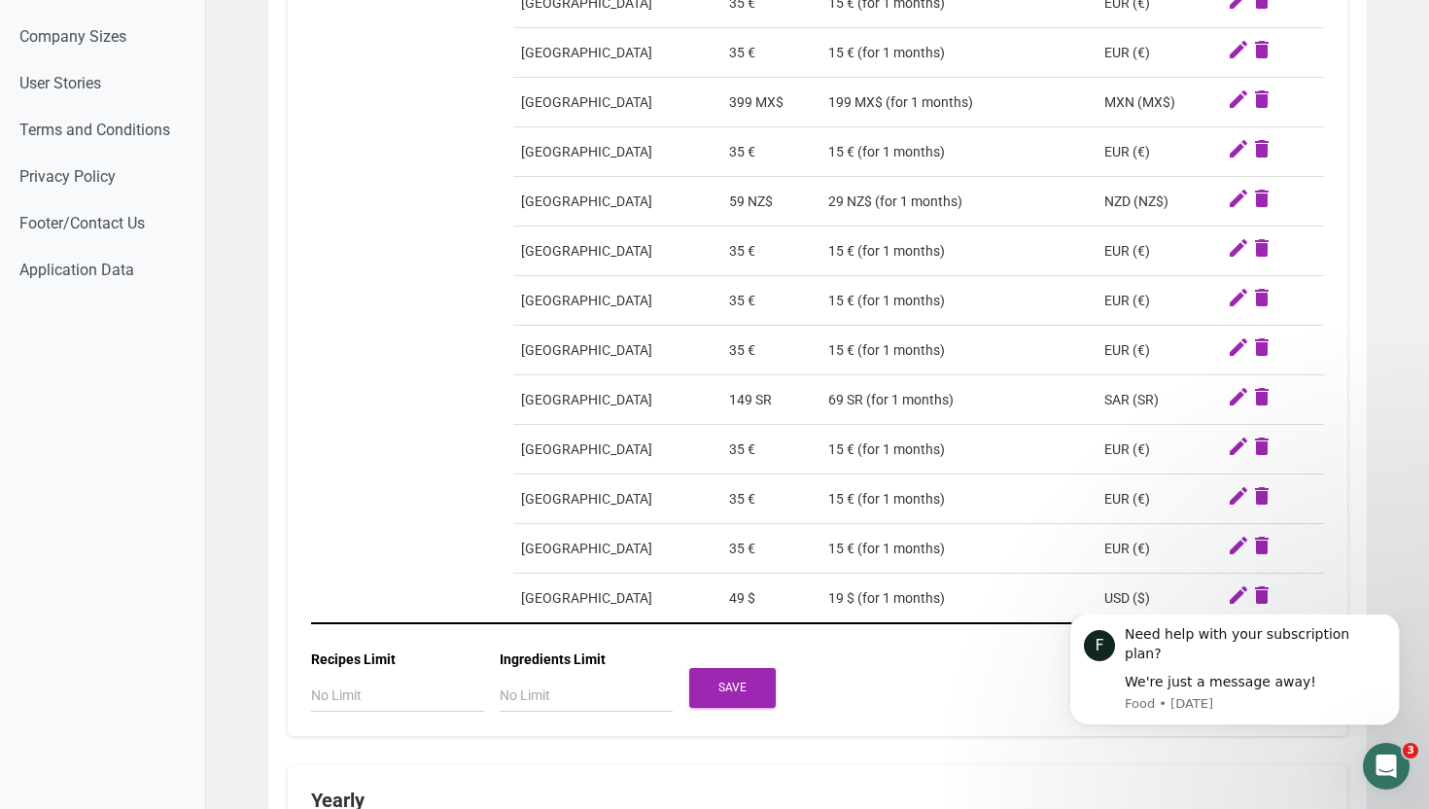
scroll to position [1492, 0]
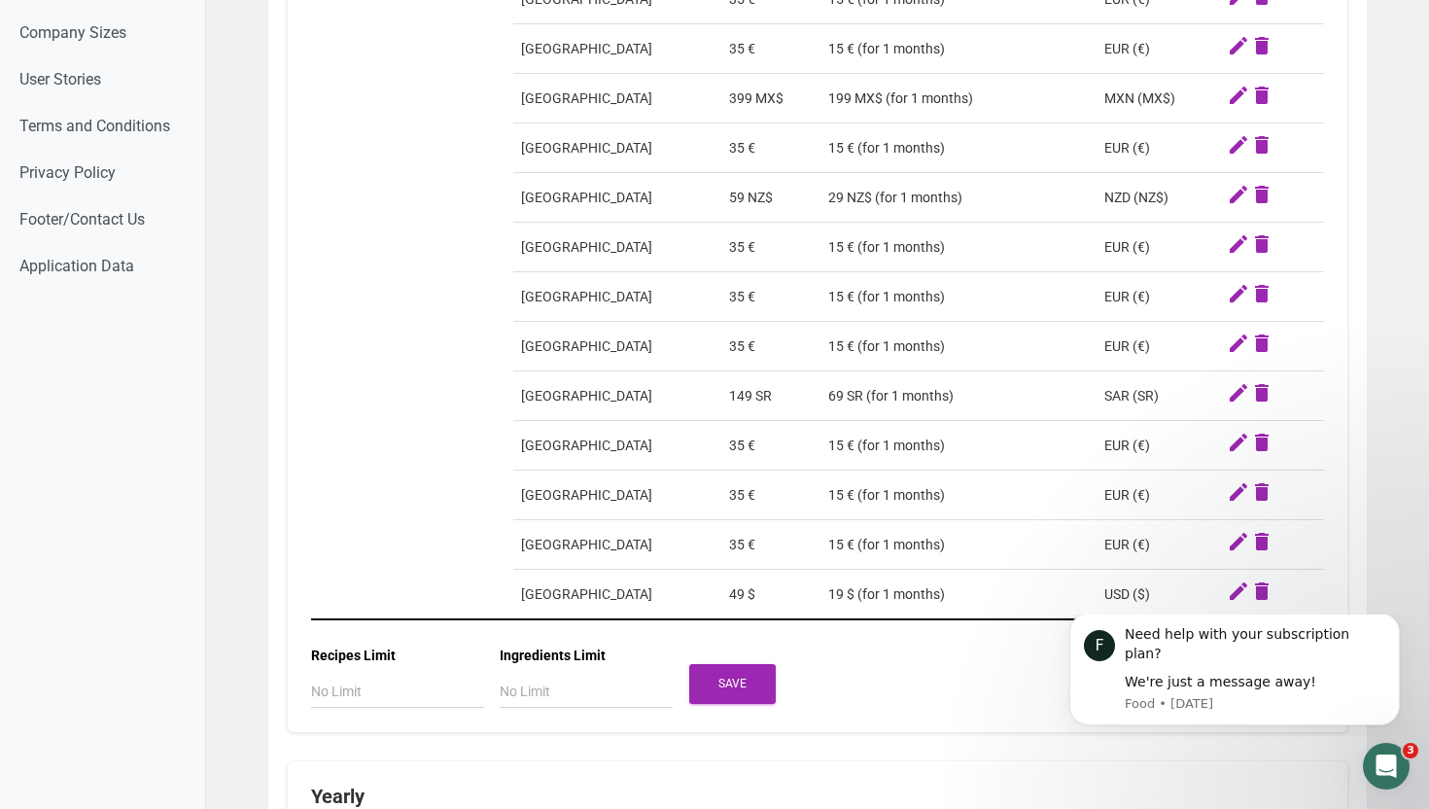
click at [742, 610] on td "49 $" at bounding box center [770, 594] width 99 height 51
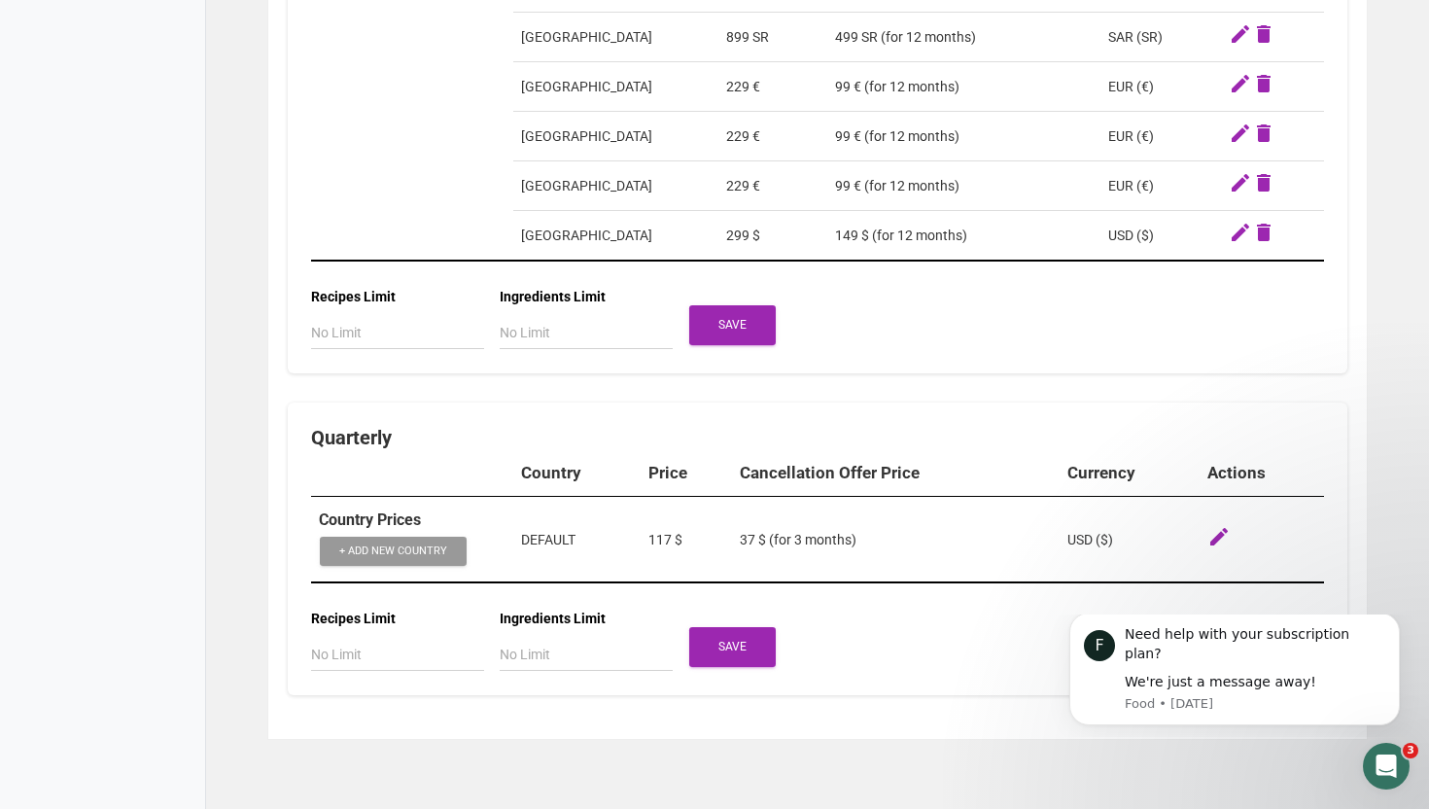
scroll to position [3982, 0]
